Goal: Information Seeking & Learning: Learn about a topic

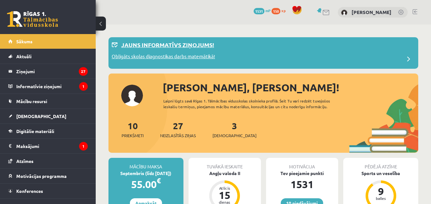
click at [171, 58] on p "Obligāts skolas diagnostikas darbs matemātikā!" at bounding box center [163, 57] width 103 height 9
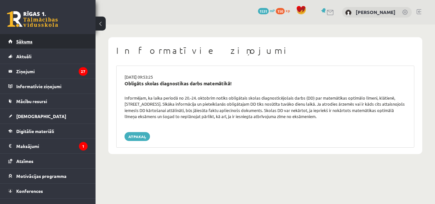
click at [63, 44] on link "Sākums" at bounding box center [47, 41] width 79 height 15
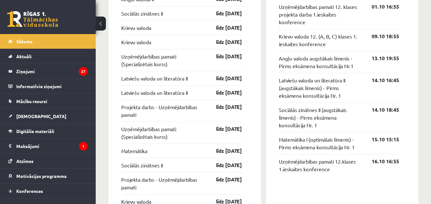
scroll to position [669, 0]
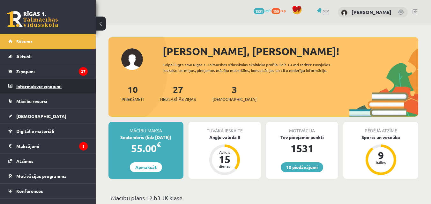
click at [60, 84] on legend "Informatīvie ziņojumi 0" at bounding box center [51, 86] width 71 height 15
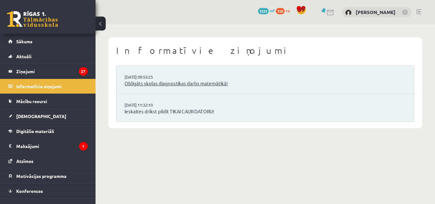
click at [158, 87] on link "Obligāts skolas diagnostikas darbs matemātikā!" at bounding box center [266, 83] width 282 height 7
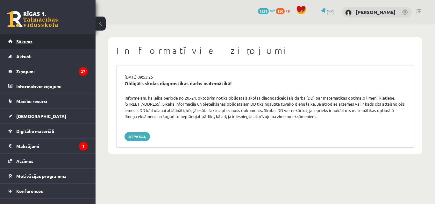
click at [47, 37] on link "Sākums" at bounding box center [47, 41] width 79 height 15
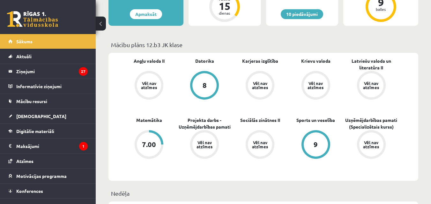
scroll to position [149, 0]
